Goal: Information Seeking & Learning: Check status

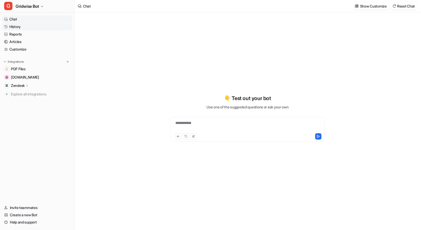
click at [23, 25] on link "History" at bounding box center [37, 26] width 70 height 7
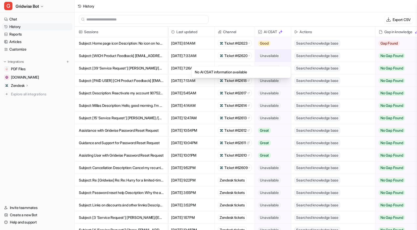
click at [274, 56] on span "Unavailable" at bounding box center [269, 55] width 22 height 5
click at [135, 66] on p "Subject: [39 'Service Request'] [PERSON_NAME]/[EMAIL_ADDRESS][DOMAIN_NAME]> Des…" at bounding box center [121, 68] width 85 height 12
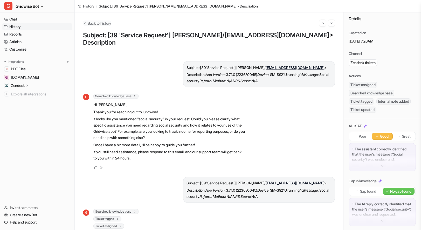
click at [104, 23] on span "Back to history" at bounding box center [100, 22] width 24 height 5
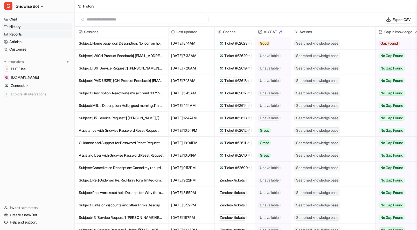
click at [21, 32] on link "Reports" at bounding box center [37, 34] width 70 height 7
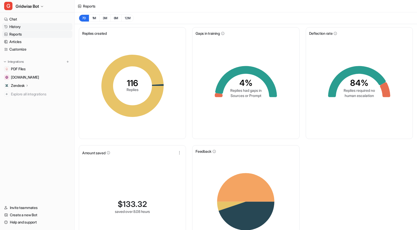
click at [24, 28] on link "History" at bounding box center [37, 26] width 70 height 7
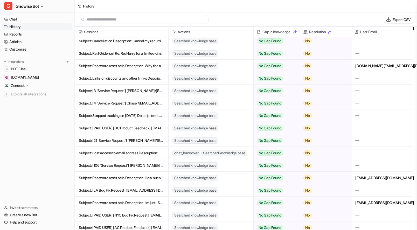
scroll to position [0, 122]
